Goal: Information Seeking & Learning: Understand process/instructions

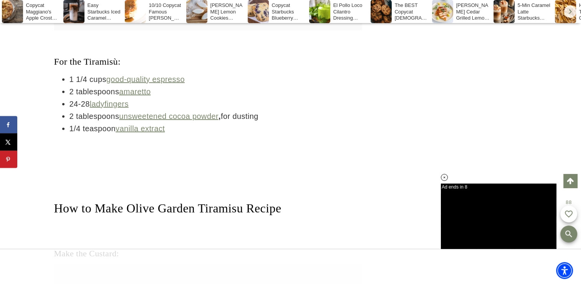
scroll to position [1962, 0]
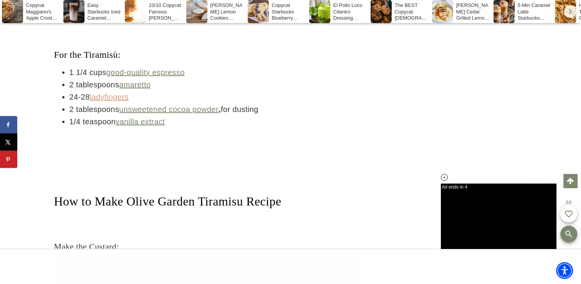
click at [98, 101] on link "ladyfingers" at bounding box center [109, 97] width 39 height 8
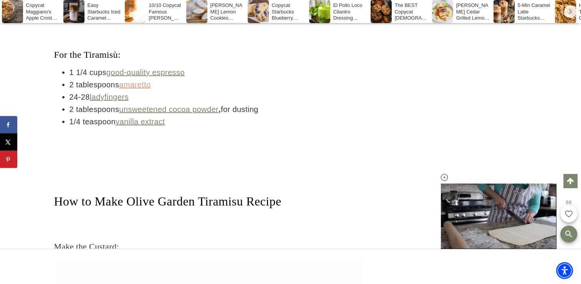
click at [137, 89] on link "amaretto" at bounding box center [135, 84] width 32 height 8
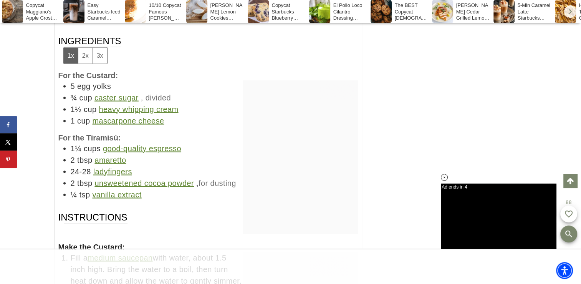
scroll to position [0, 0]
click at [116, 93] on link "caster sugar" at bounding box center [117, 97] width 44 height 8
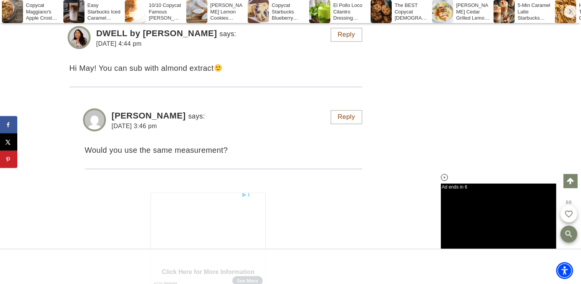
scroll to position [7061, 0]
click at [95, 160] on article "Jenna says: April 22, 2023 at 3:46 pm Would you use the same measurement? Reply" at bounding box center [223, 138] width 277 height 59
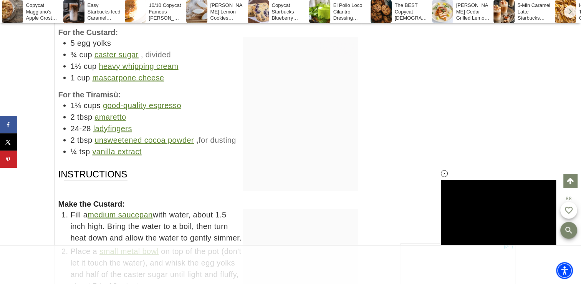
scroll to position [4390, 0]
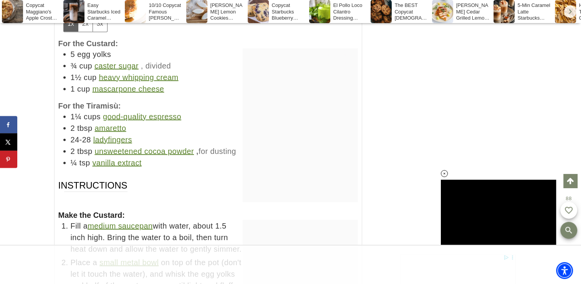
click at [108, 124] on link "amaretto" at bounding box center [111, 128] width 32 height 8
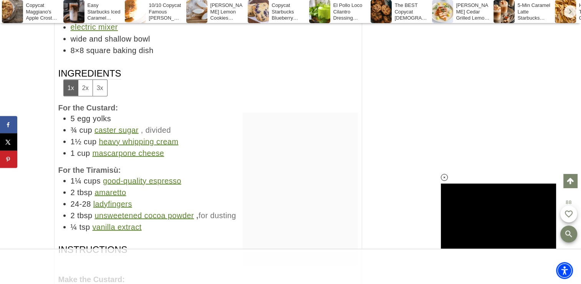
scroll to position [4336, 0]
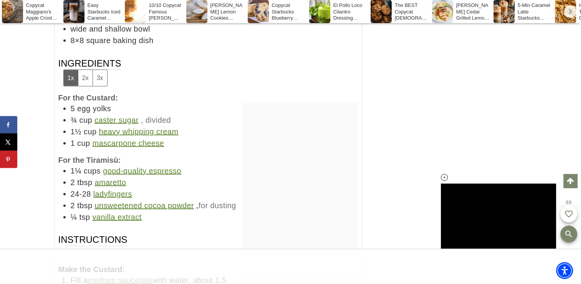
click at [106, 138] on link "mascarpone cheese" at bounding box center [128, 142] width 72 height 8
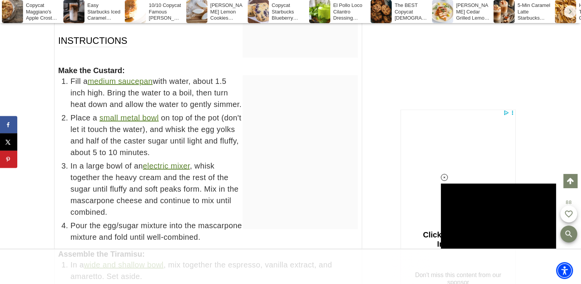
scroll to position [4544, 0]
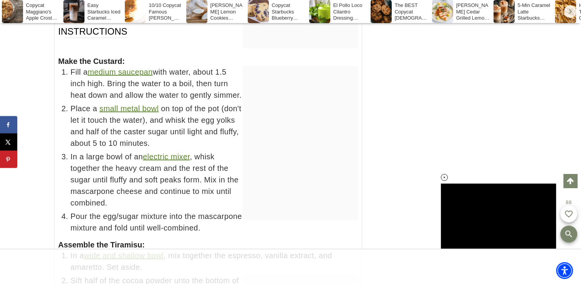
click at [113, 113] on link "small metal bowl" at bounding box center [129, 108] width 59 height 8
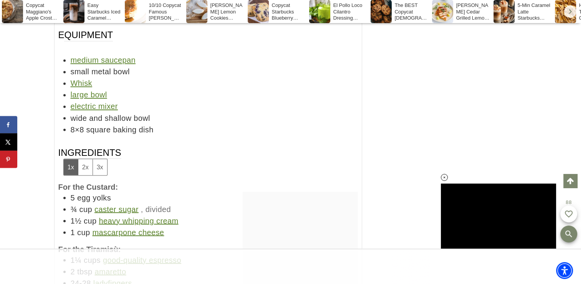
scroll to position [4361, 0]
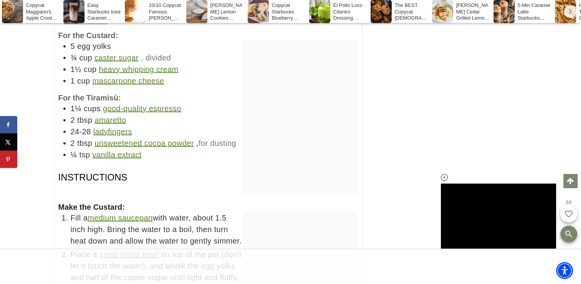
scroll to position [4408, 0]
